Goal: Find specific page/section: Find specific page/section

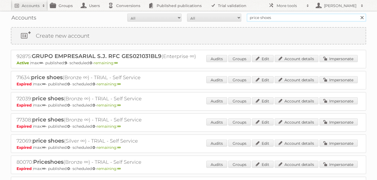
click at [258, 15] on input "price shoes" at bounding box center [307, 18] width 120 height 8
type input "grupo comercial"
click at [358, 14] on input "Search" at bounding box center [362, 18] width 8 height 8
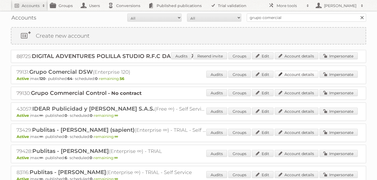
click at [298, 73] on link "Account details" at bounding box center [297, 74] width 44 height 7
